Goal: Information Seeking & Learning: Stay updated

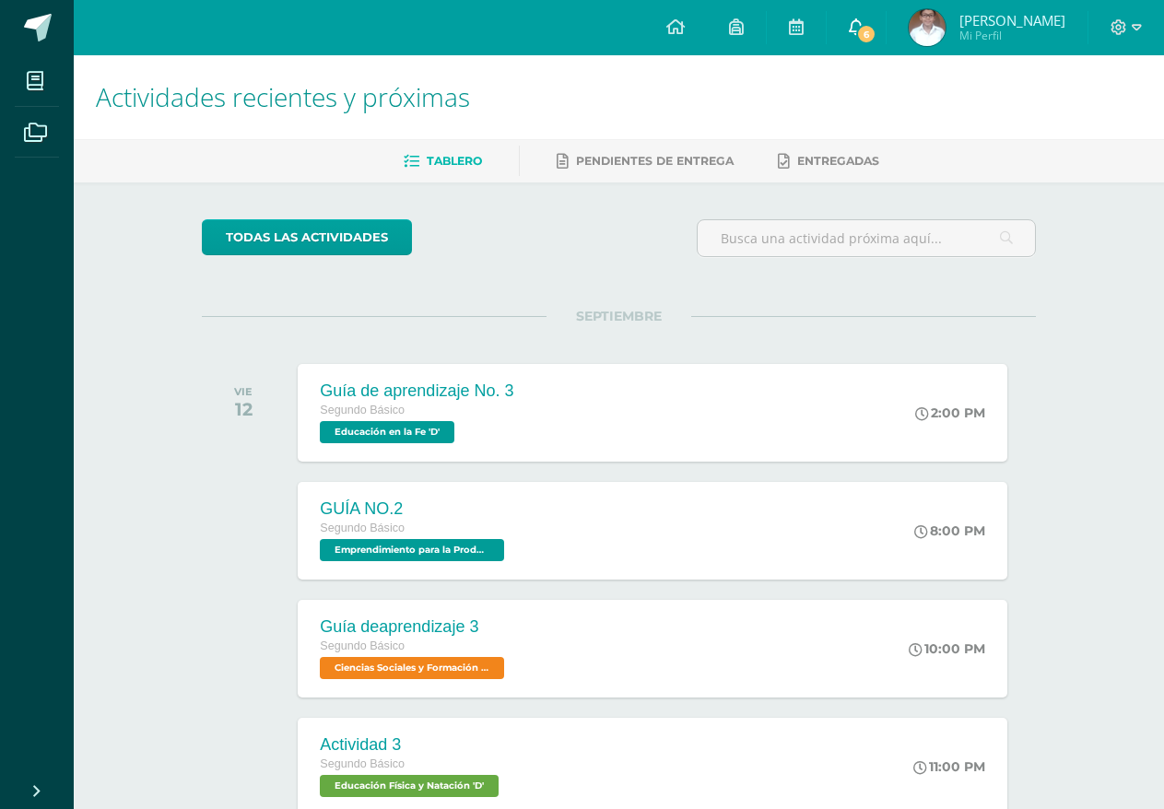
click at [859, 49] on link "6" at bounding box center [856, 27] width 59 height 55
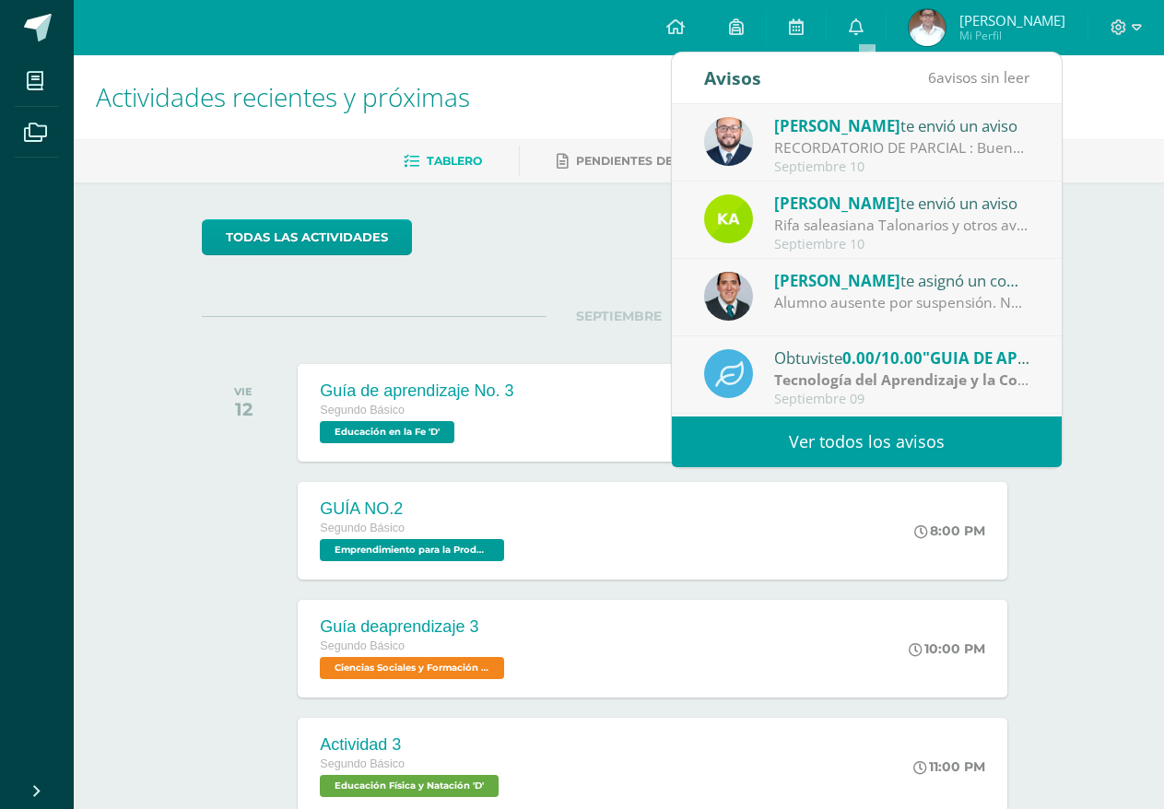
click at [916, 435] on link "Ver todos los avisos" at bounding box center [867, 442] width 390 height 51
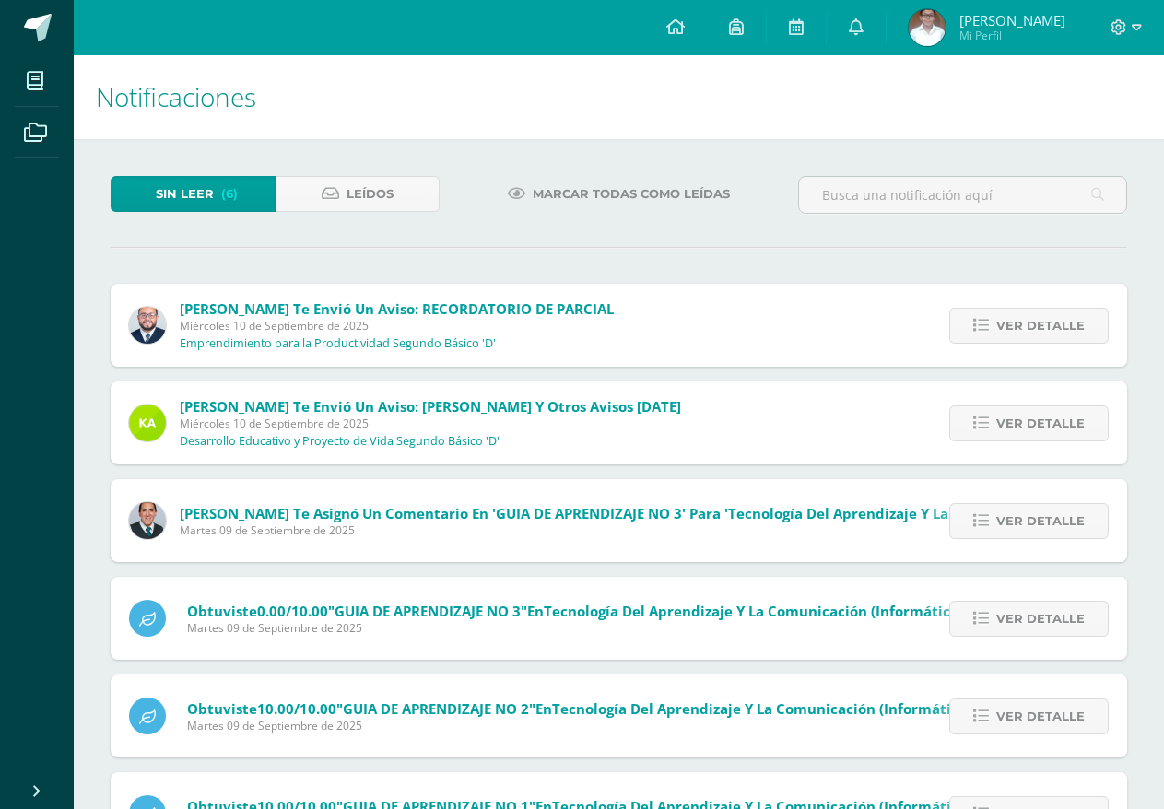
scroll to position [83, 0]
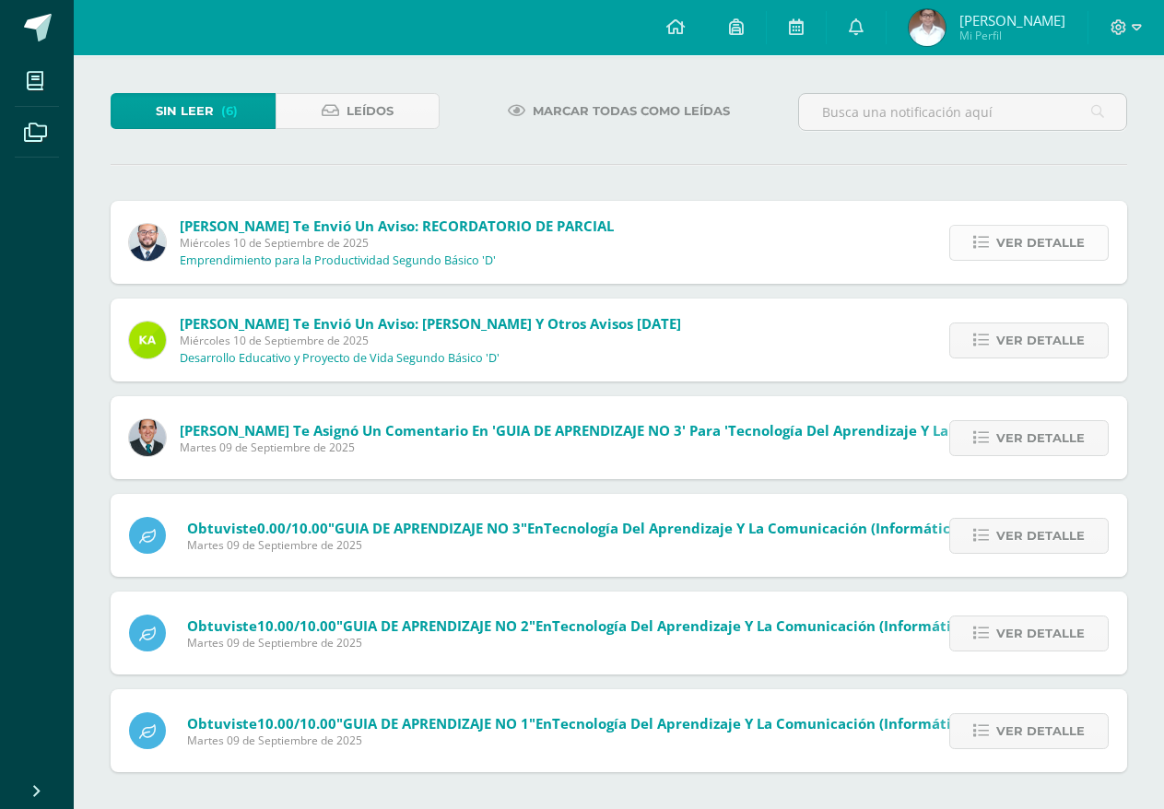
click at [956, 244] on link "Ver detalle" at bounding box center [1029, 243] width 159 height 36
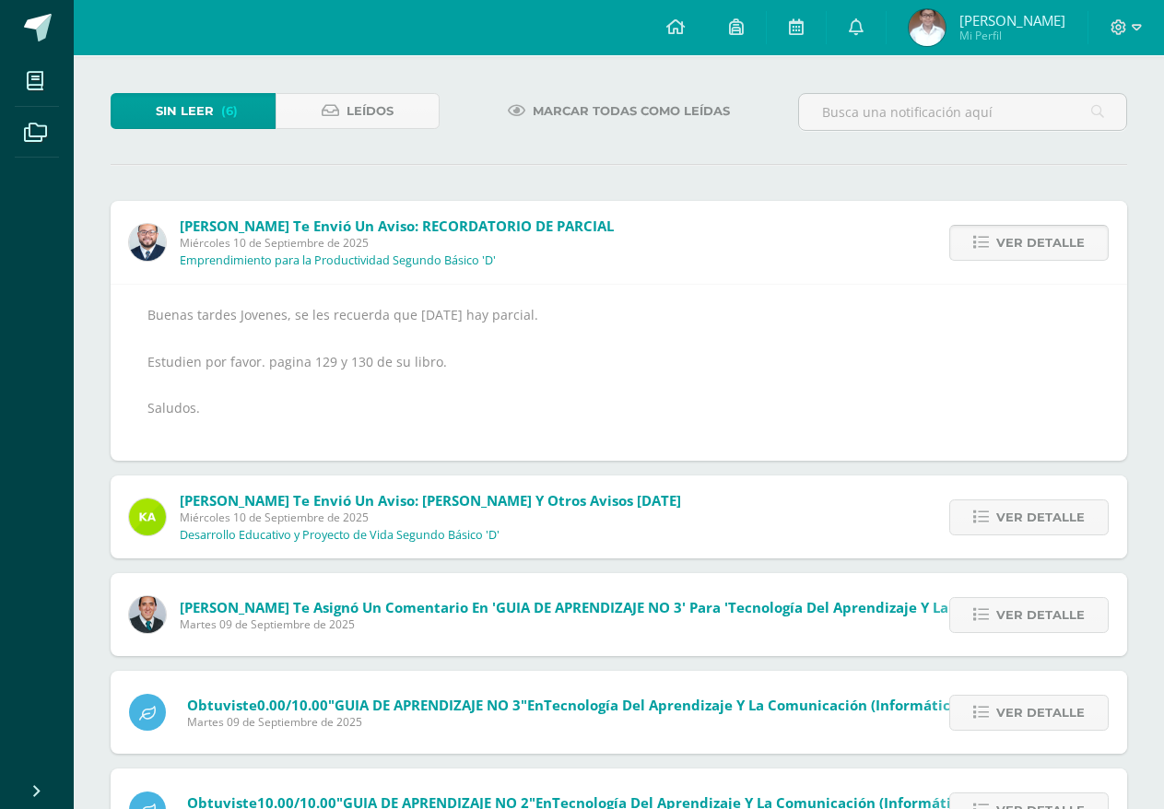
click at [1012, 239] on span "Ver detalle" at bounding box center [1041, 243] width 89 height 34
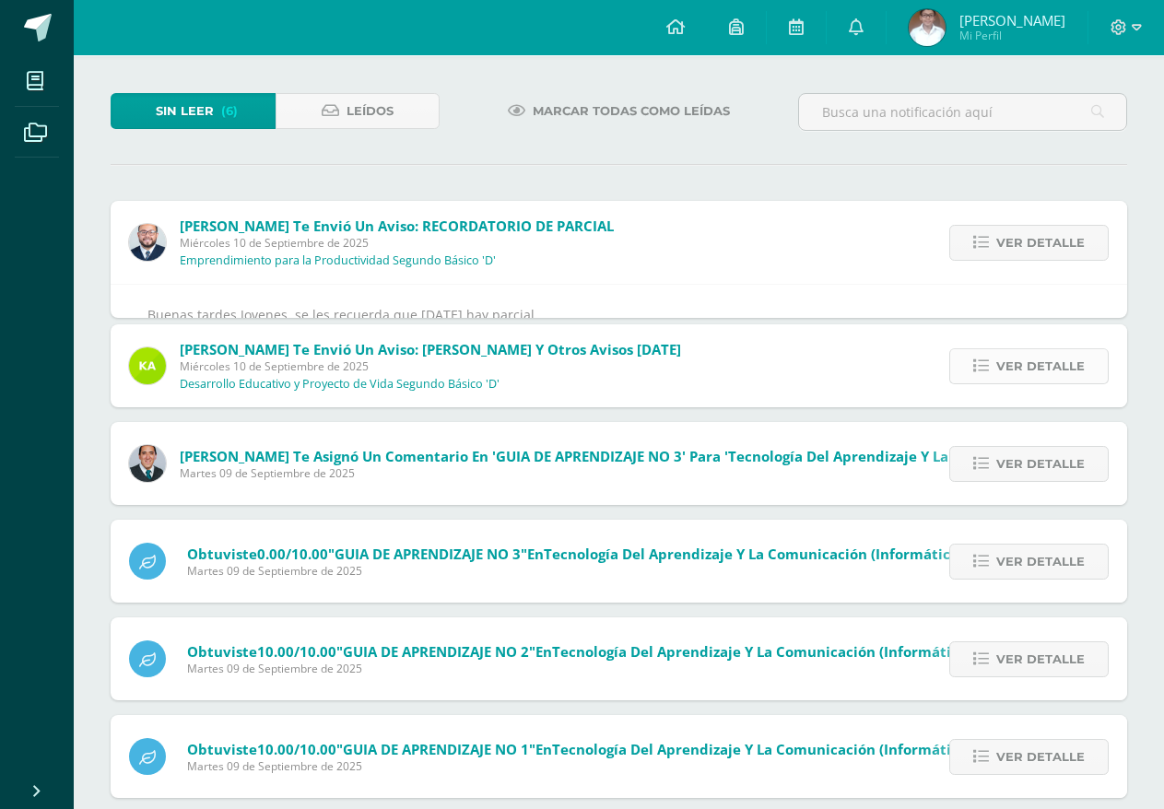
scroll to position [0, 0]
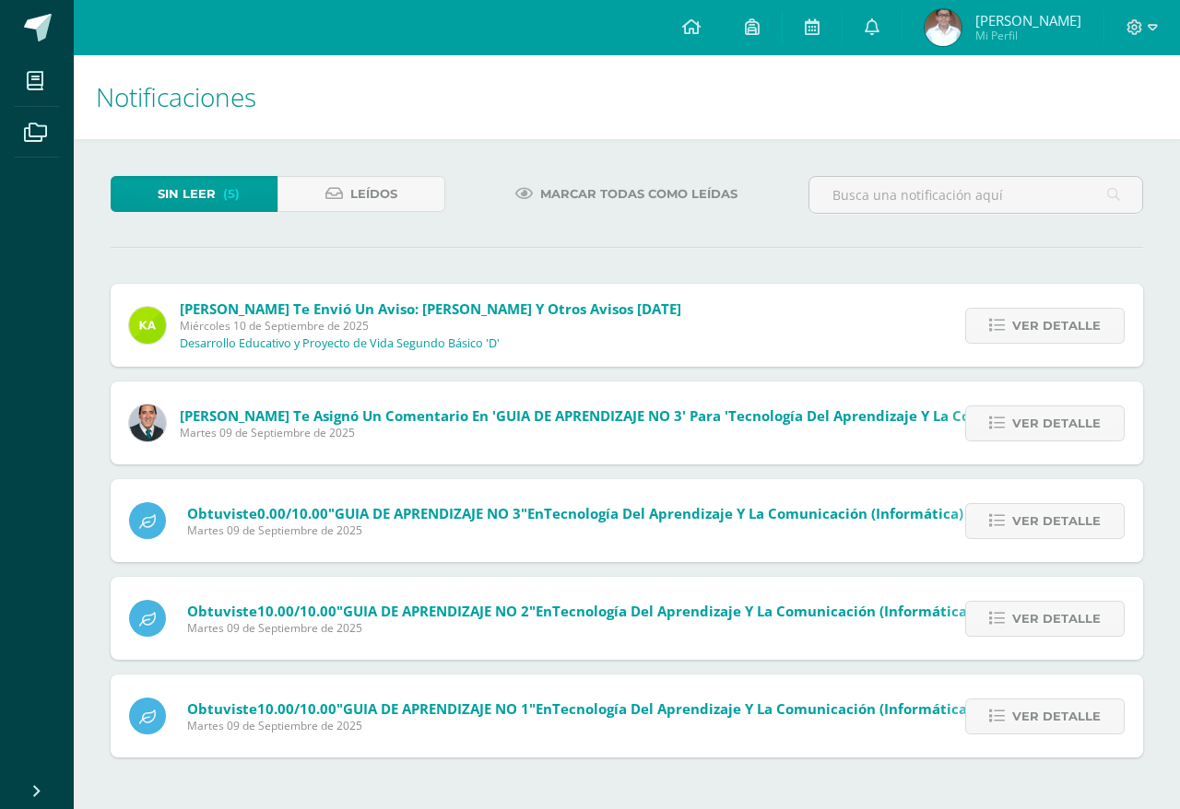
click at [1046, 295] on div "Ver detalle" at bounding box center [1041, 325] width 206 height 83
click at [1051, 332] on span "Ver detalle" at bounding box center [1056, 326] width 89 height 34
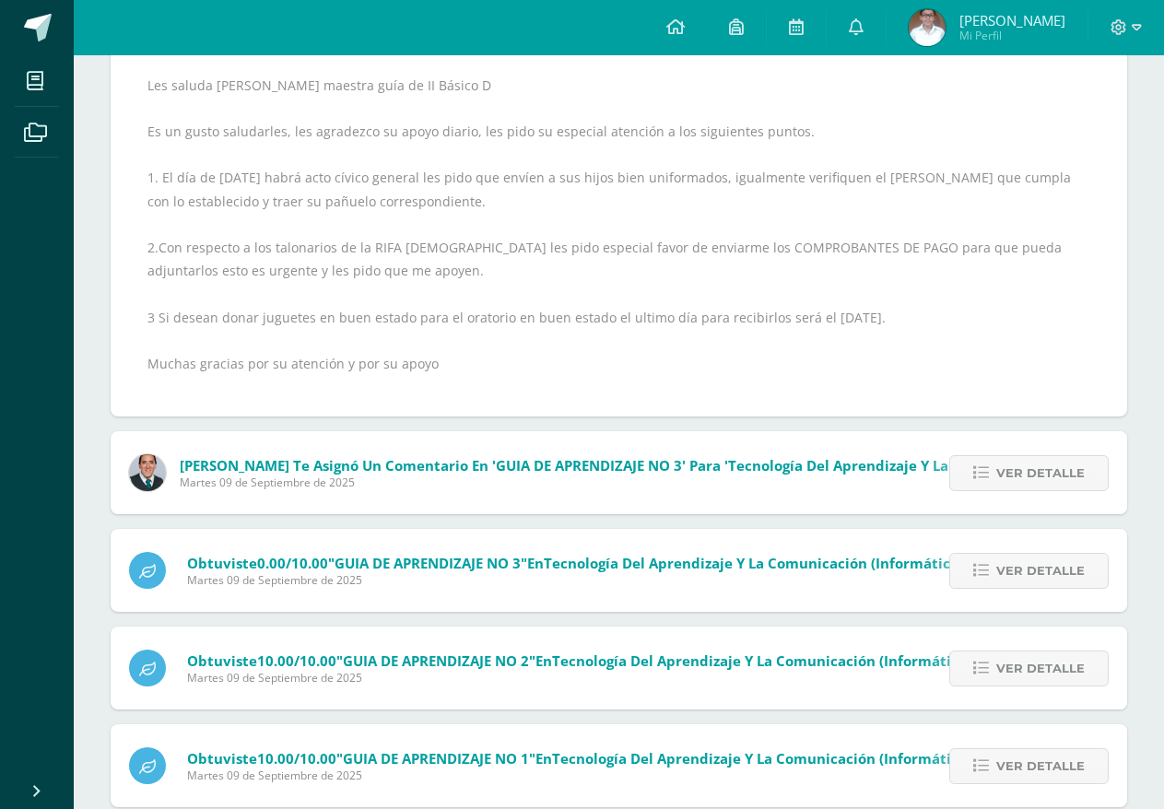
scroll to position [395, 0]
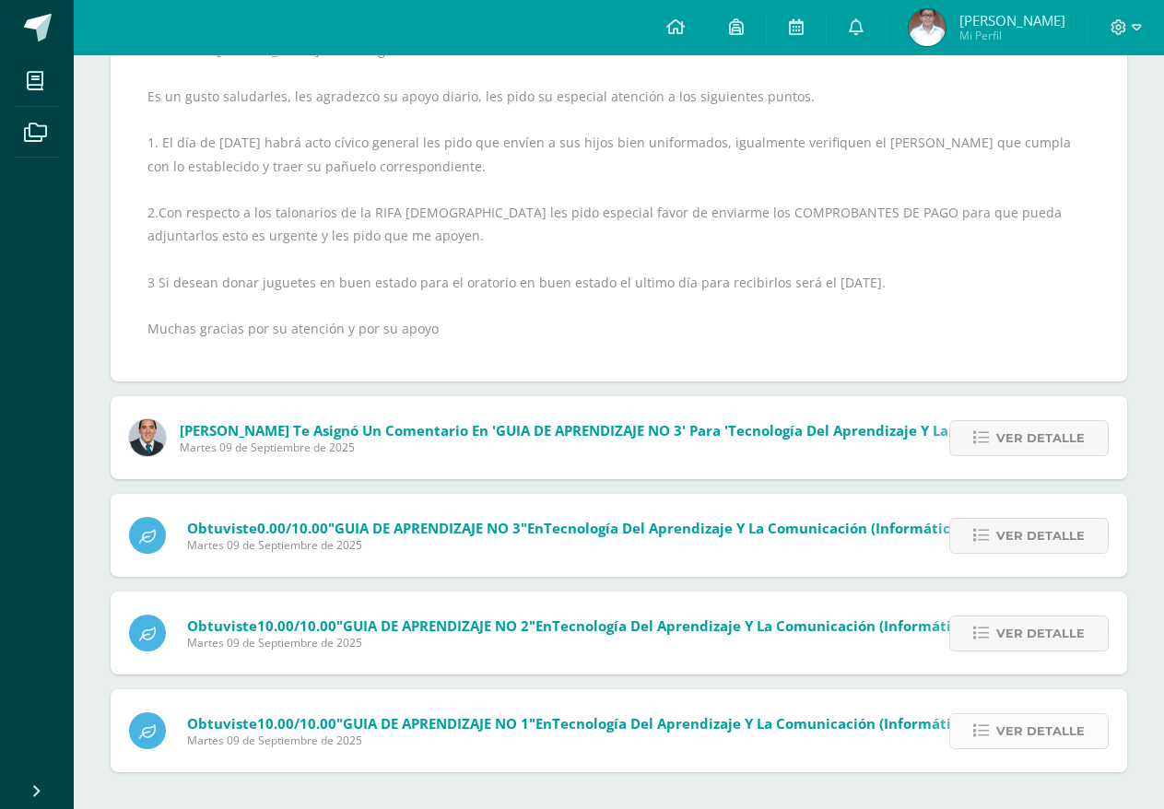
click at [997, 722] on link "Ver detalle" at bounding box center [1029, 732] width 159 height 36
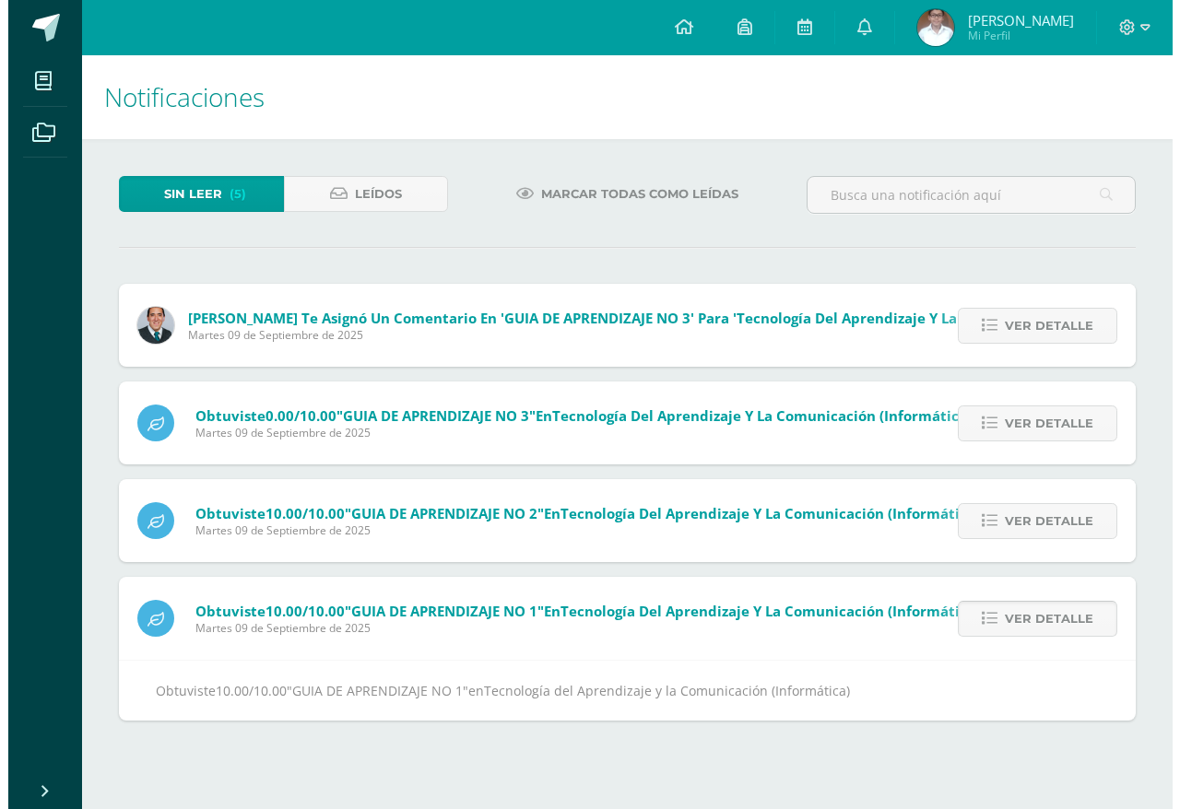
scroll to position [0, 0]
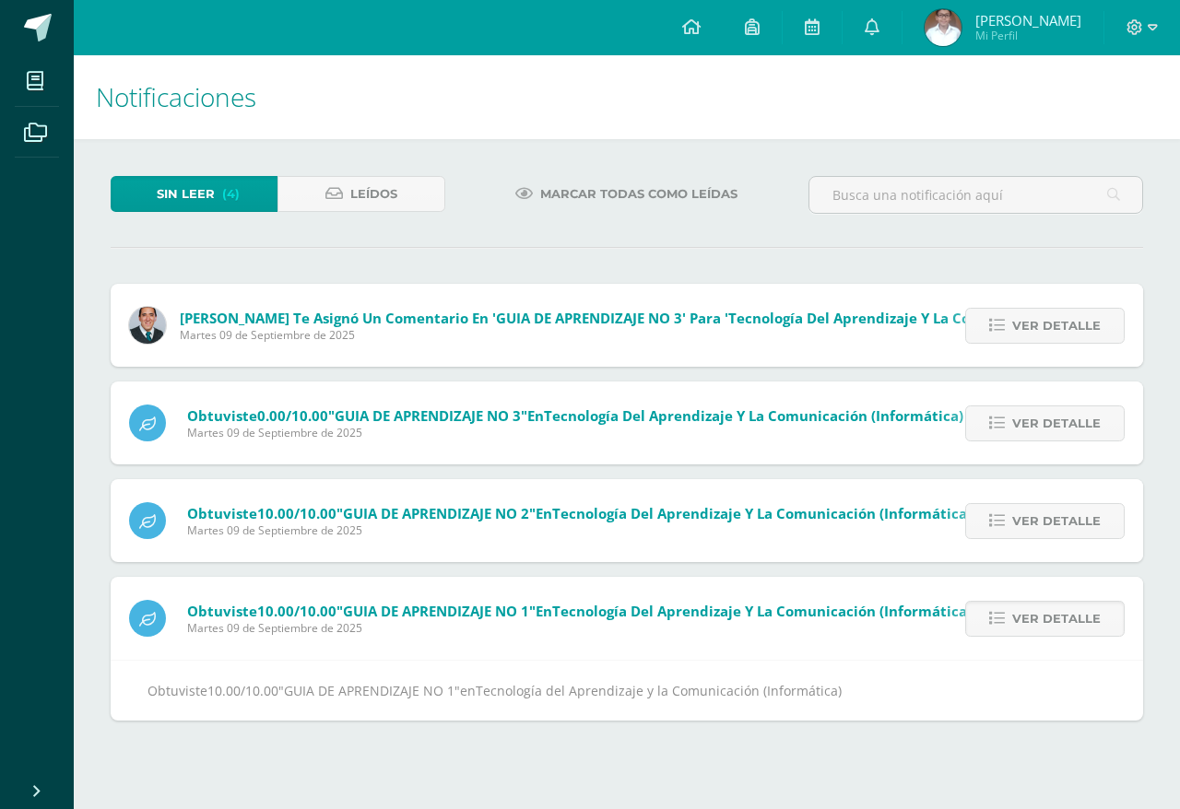
click at [1042, 346] on div "Ver detalle" at bounding box center [1041, 325] width 206 height 83
click at [1039, 316] on span "Ver detalle" at bounding box center [1056, 326] width 89 height 34
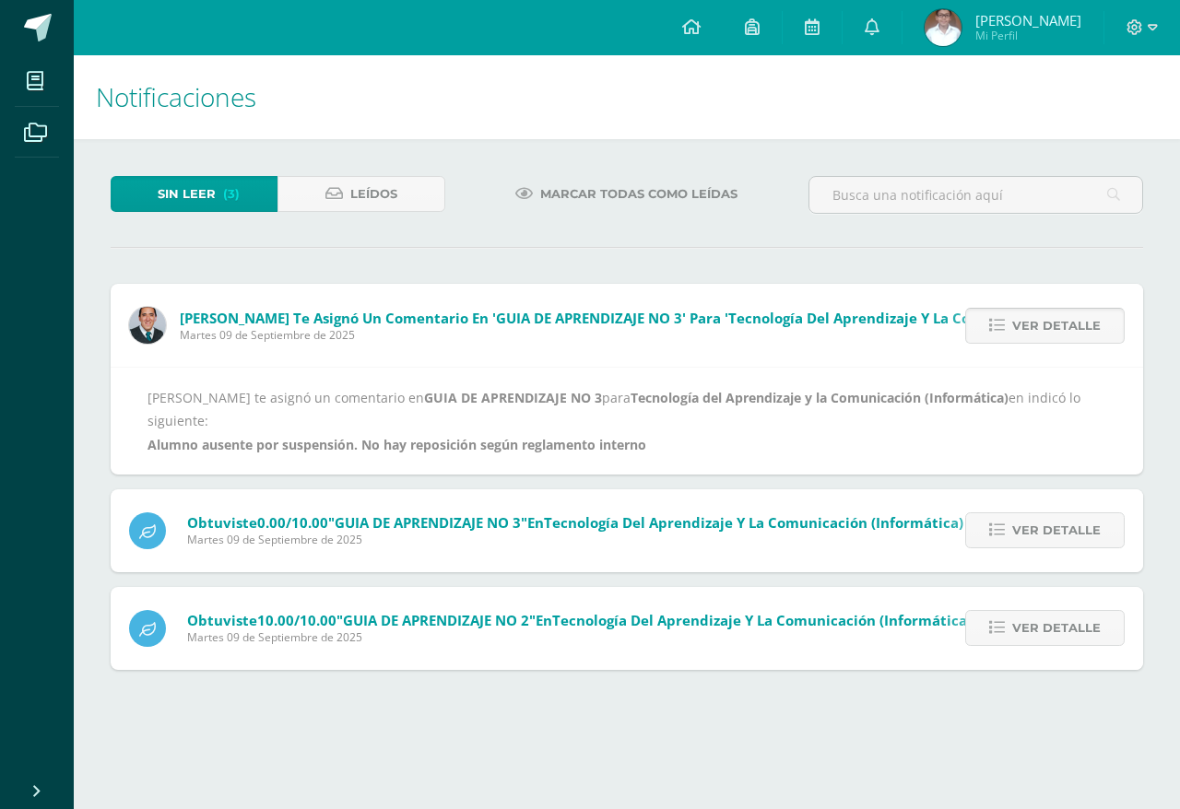
click at [995, 337] on link "Ver detalle" at bounding box center [1044, 326] width 159 height 36
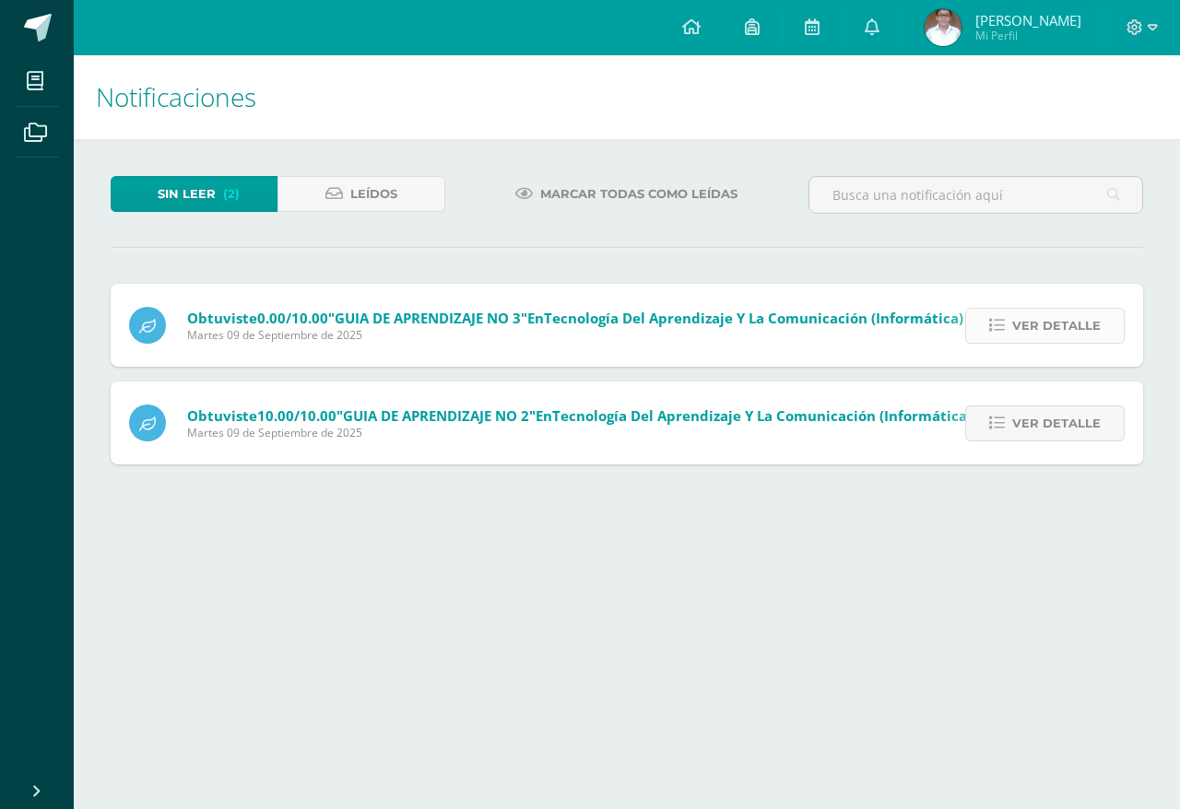
click at [996, 337] on link "Ver detalle" at bounding box center [1044, 326] width 159 height 36
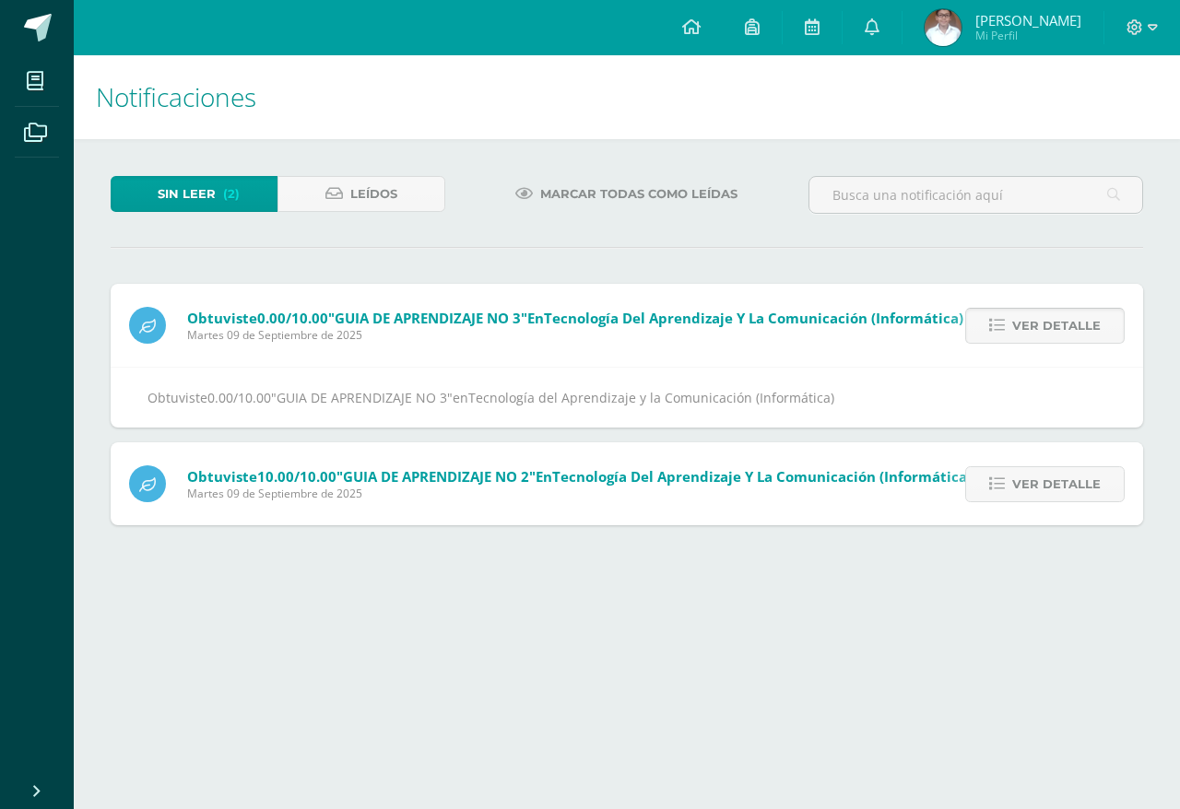
click at [996, 337] on link "Ver detalle" at bounding box center [1044, 326] width 159 height 36
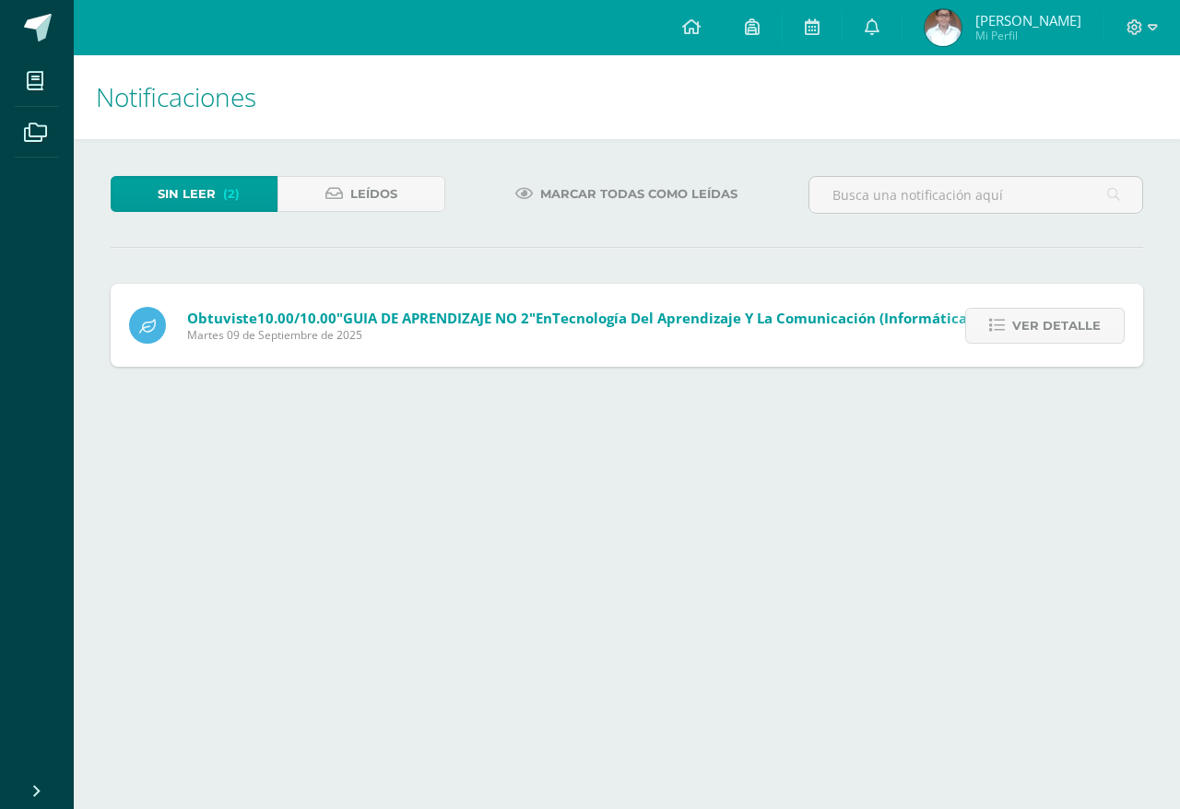
click at [996, 337] on link "Ver detalle" at bounding box center [1044, 326] width 159 height 36
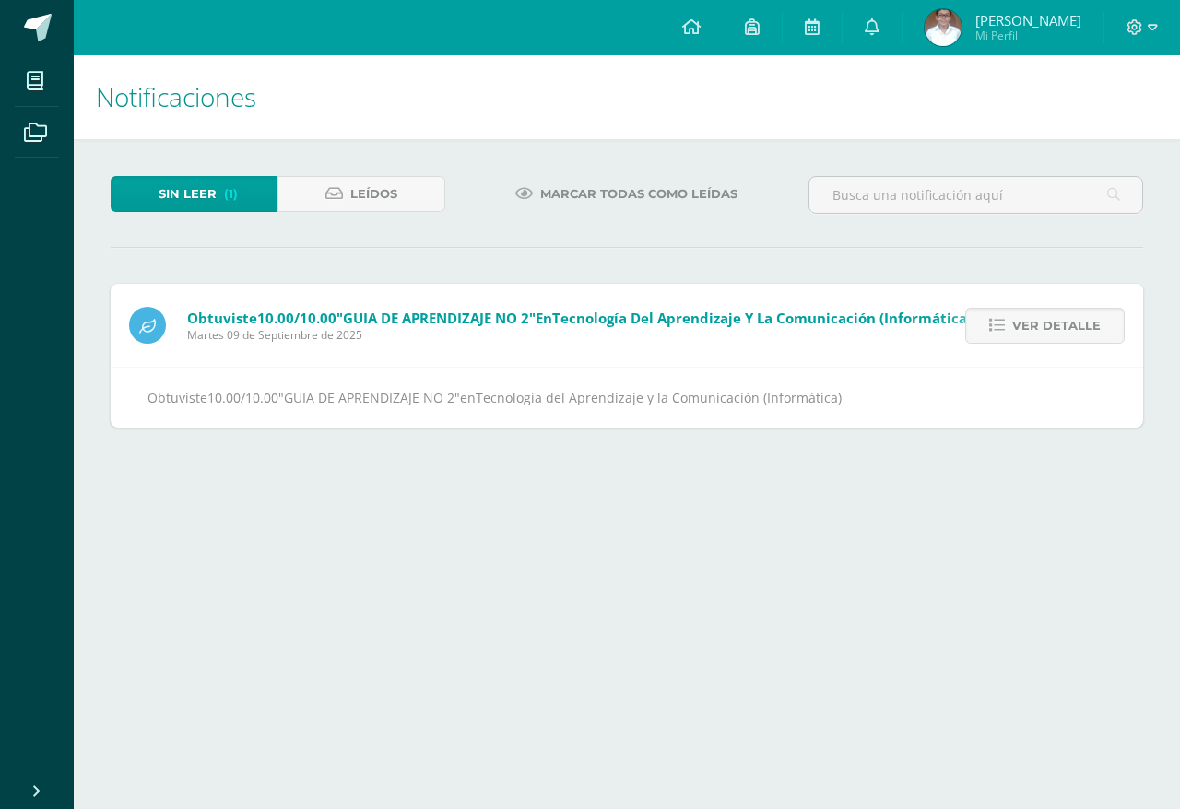
click at [996, 337] on link "Ver detalle" at bounding box center [1044, 326] width 159 height 36
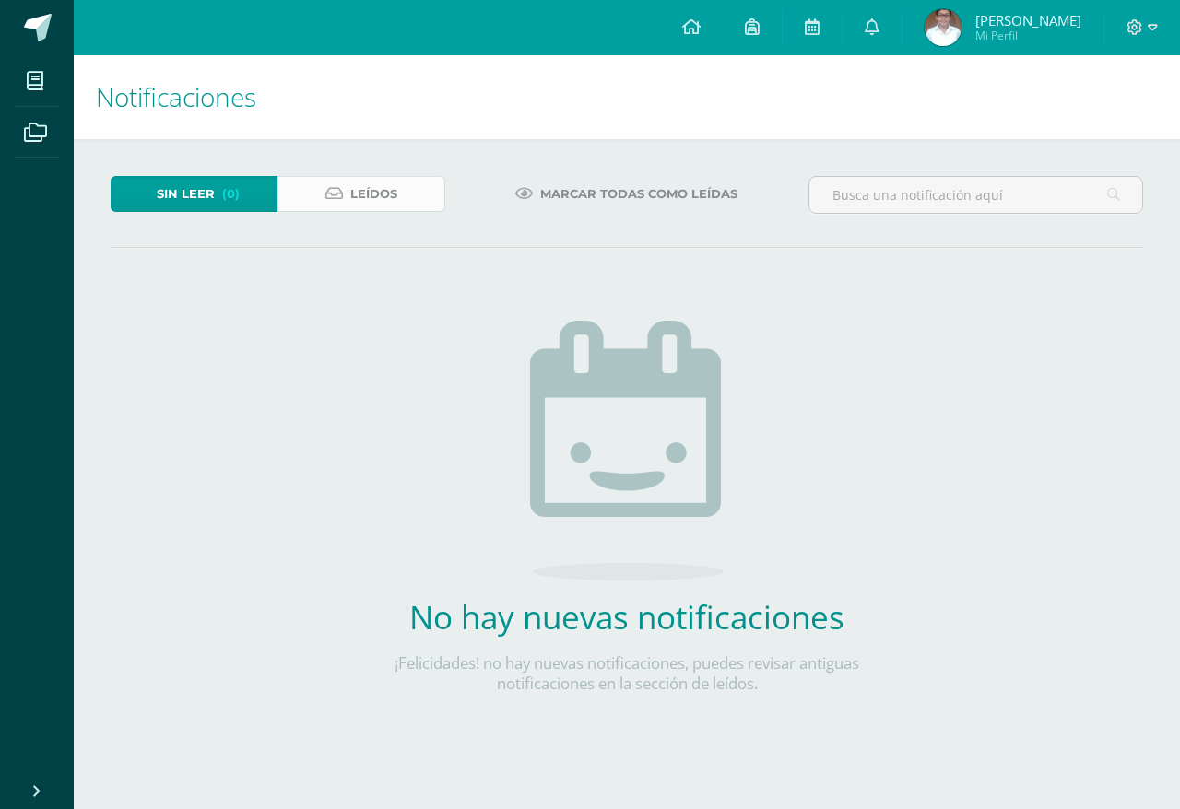
click at [308, 199] on link "Leídos" at bounding box center [361, 194] width 167 height 36
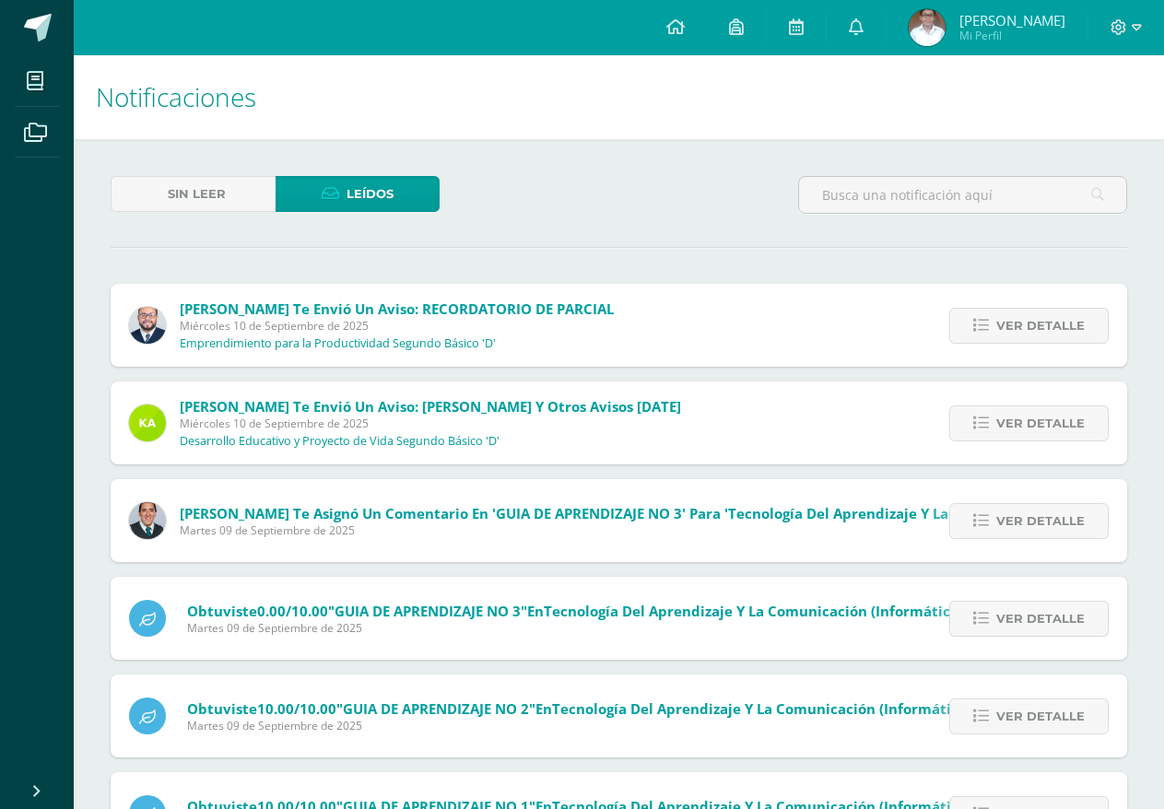
click at [1062, 546] on div "Ver detalle" at bounding box center [1025, 520] width 206 height 83
click at [1058, 524] on span "Ver detalle" at bounding box center [1041, 521] width 89 height 34
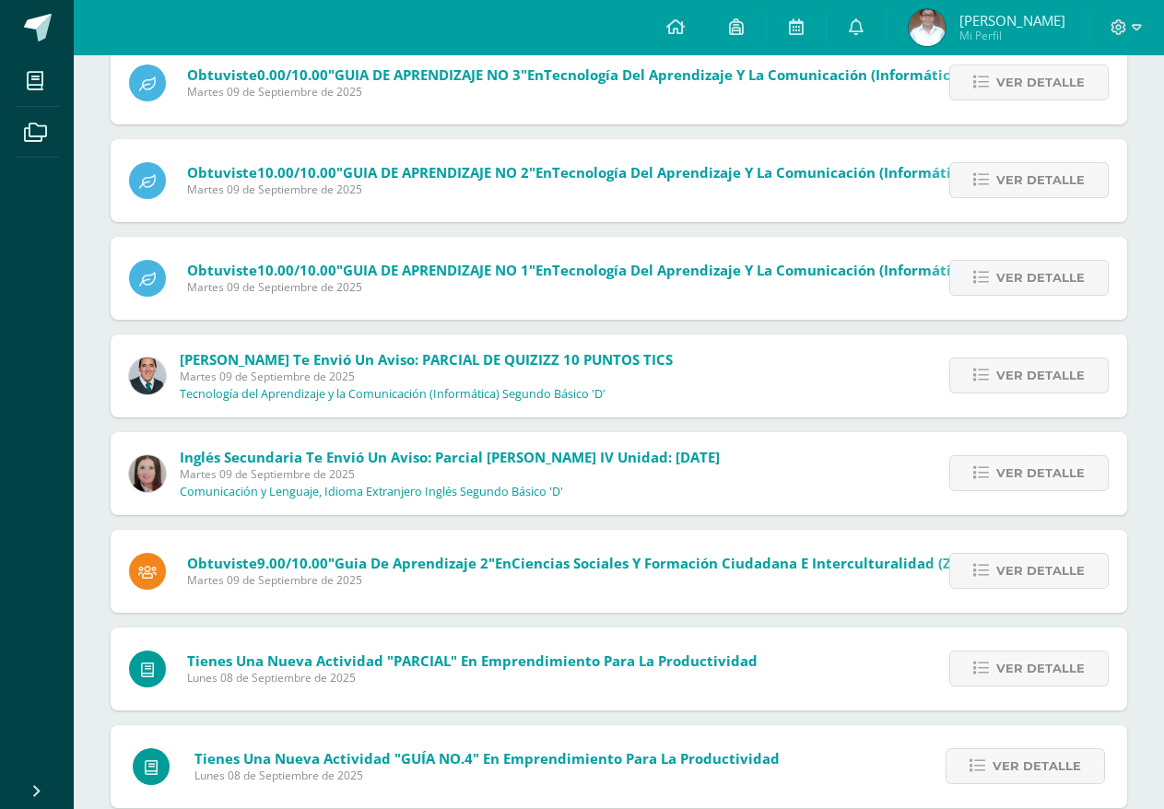
scroll to position [645, 0]
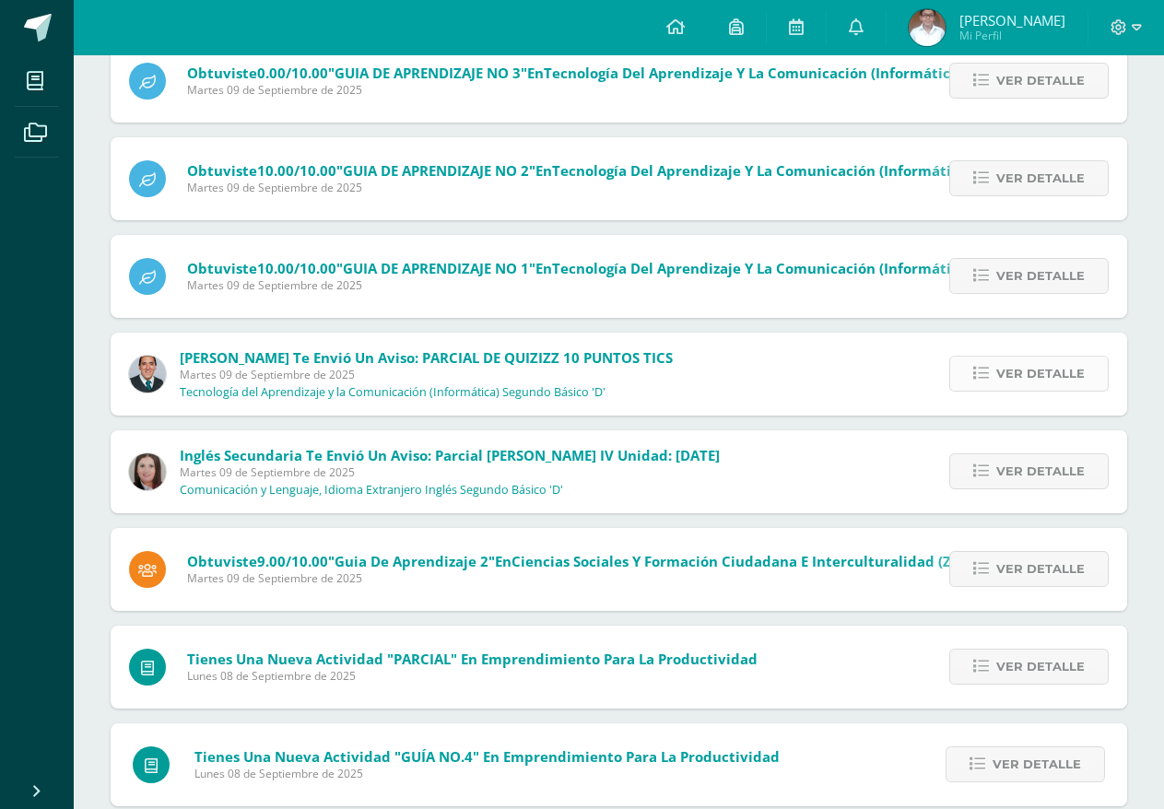
click at [1036, 390] on span "Ver detalle" at bounding box center [1041, 374] width 89 height 34
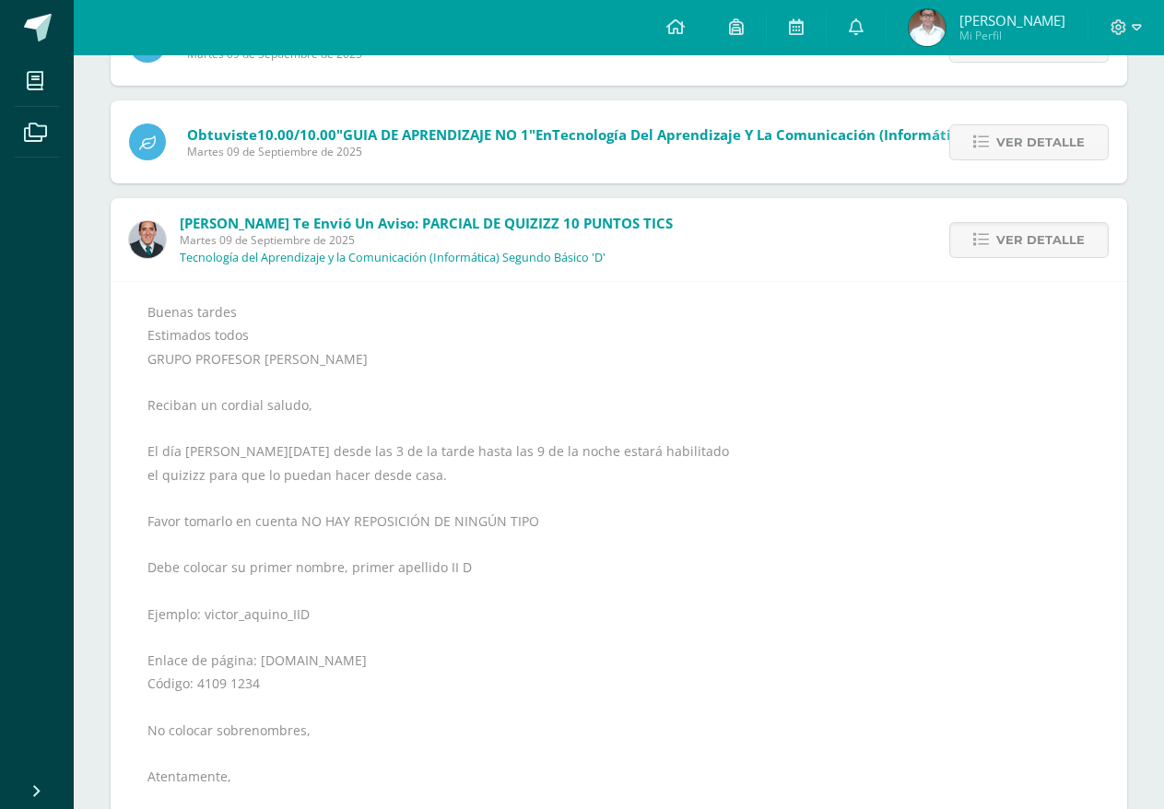
scroll to position [875, 0]
